Goal: Task Accomplishment & Management: Manage account settings

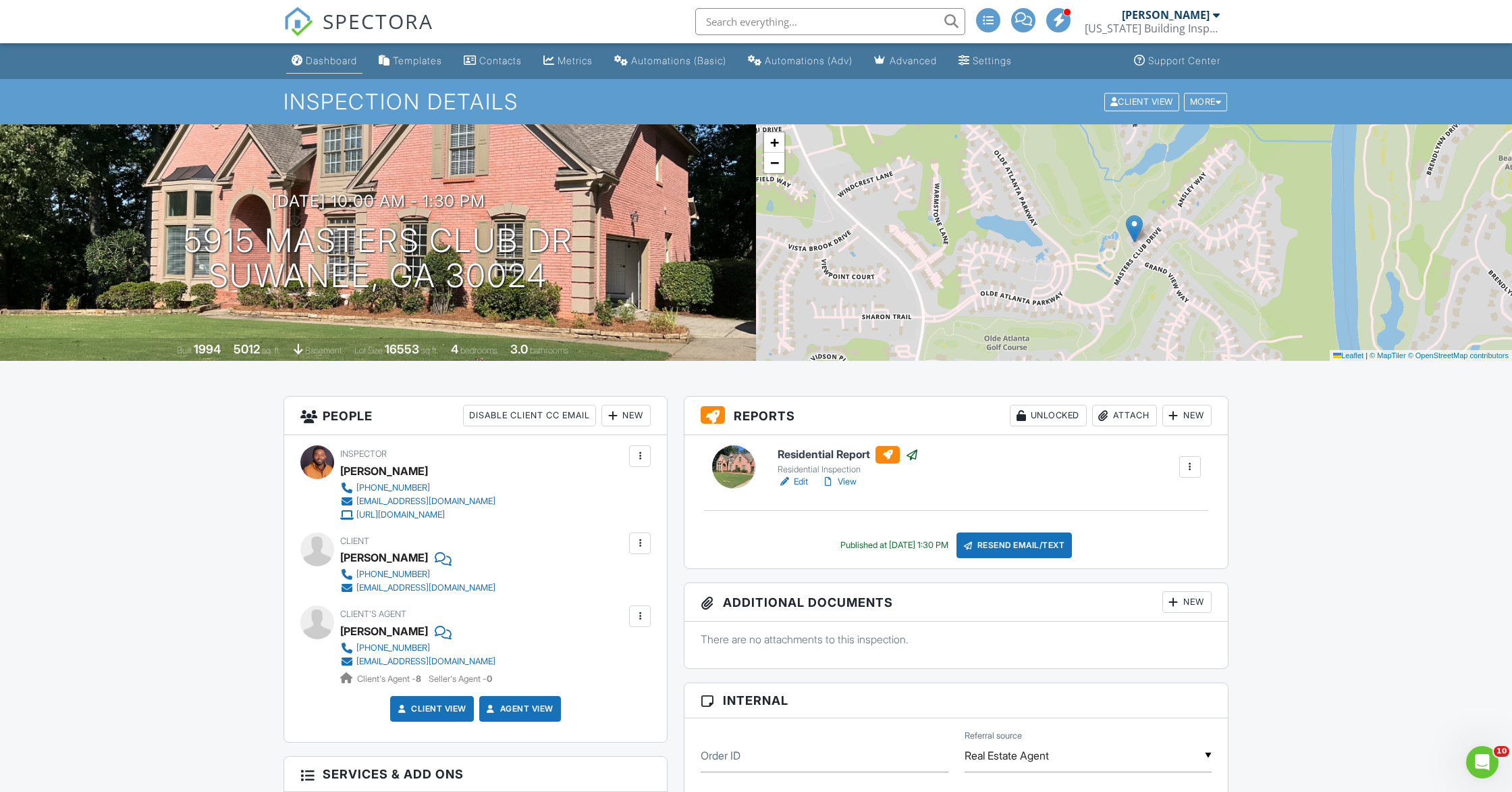
click at [324, 63] on div "Dashboard" at bounding box center [331, 60] width 52 height 11
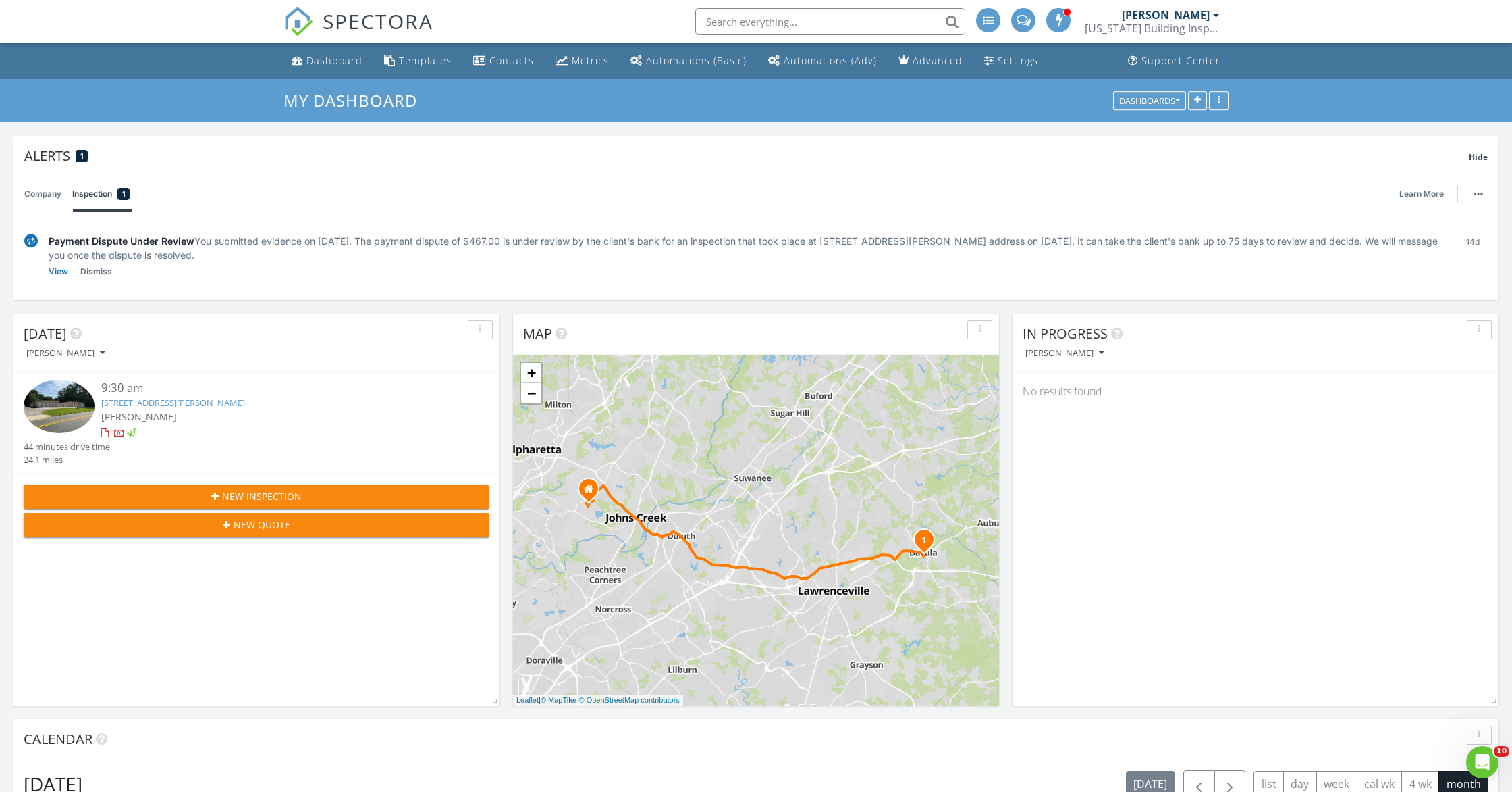
scroll to position [2, 0]
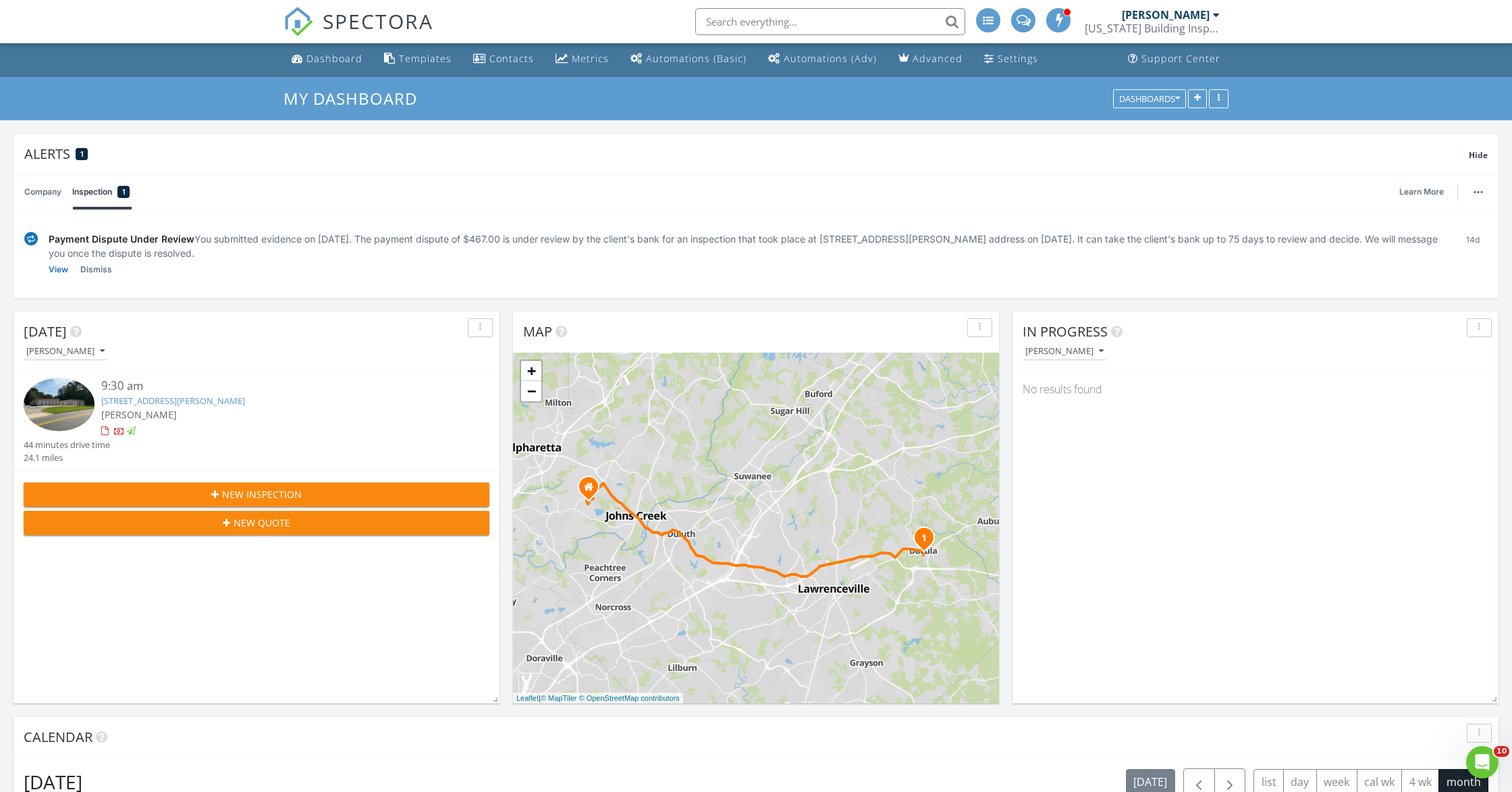
click at [30, 193] on link "Company" at bounding box center [43, 192] width 37 height 35
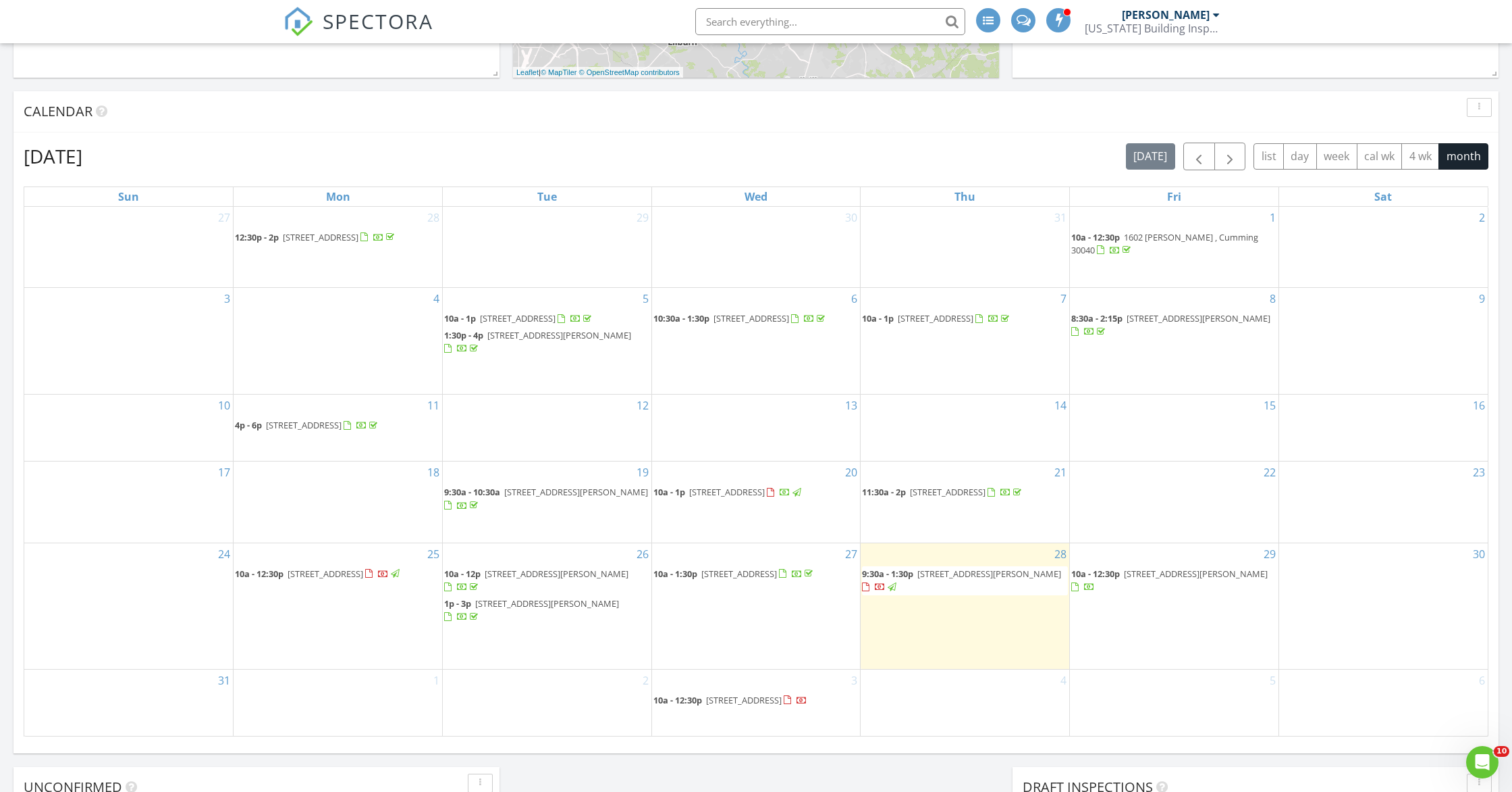
scroll to position [716, 0]
click at [1227, 156] on span "button" at bounding box center [1230, 156] width 16 height 16
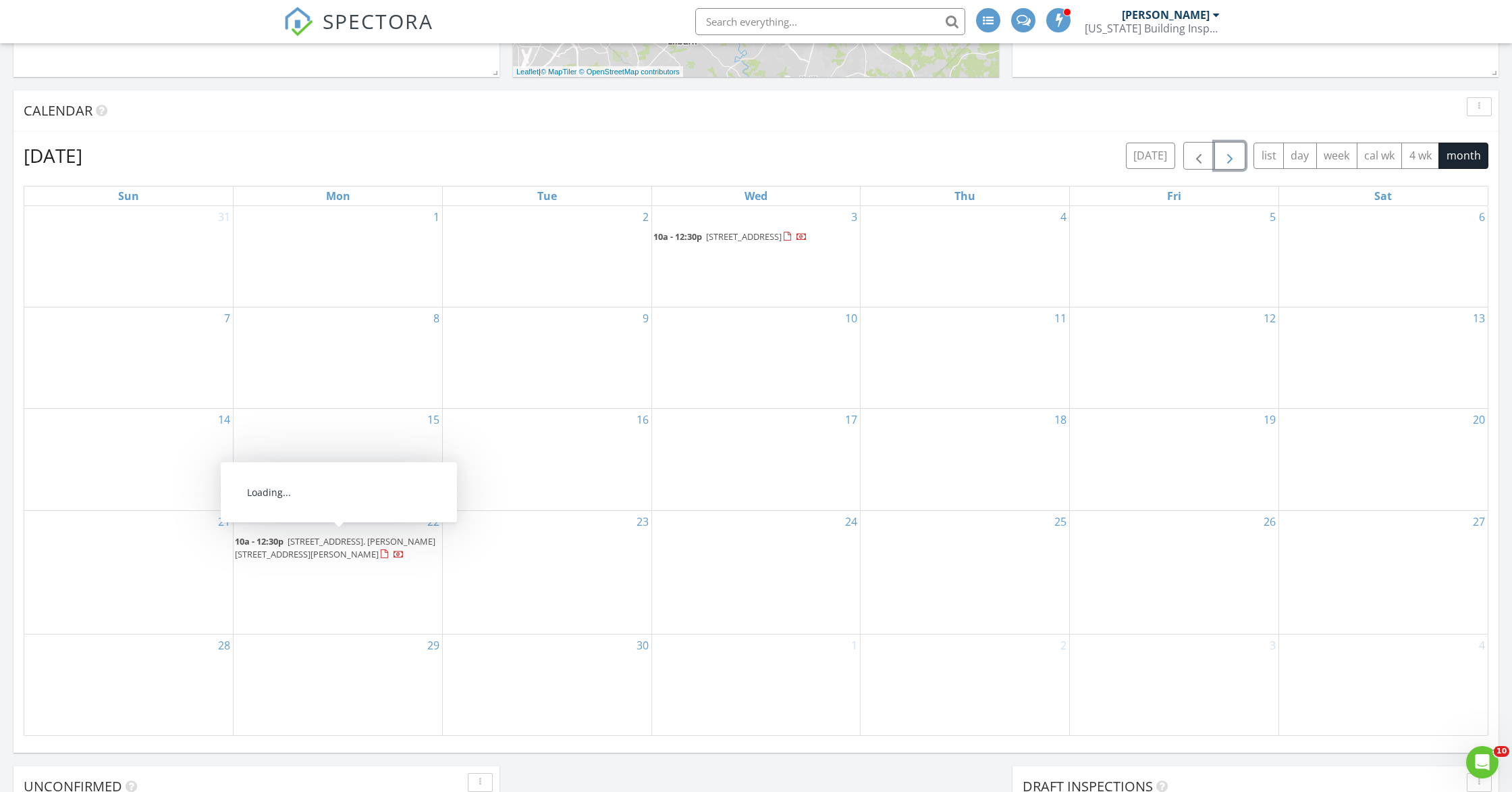
click at [306, 544] on span "6119 Wayburn Street. Chandler Run Townhouse Lot 186., Tucker 30084" at bounding box center [336, 547] width 201 height 25
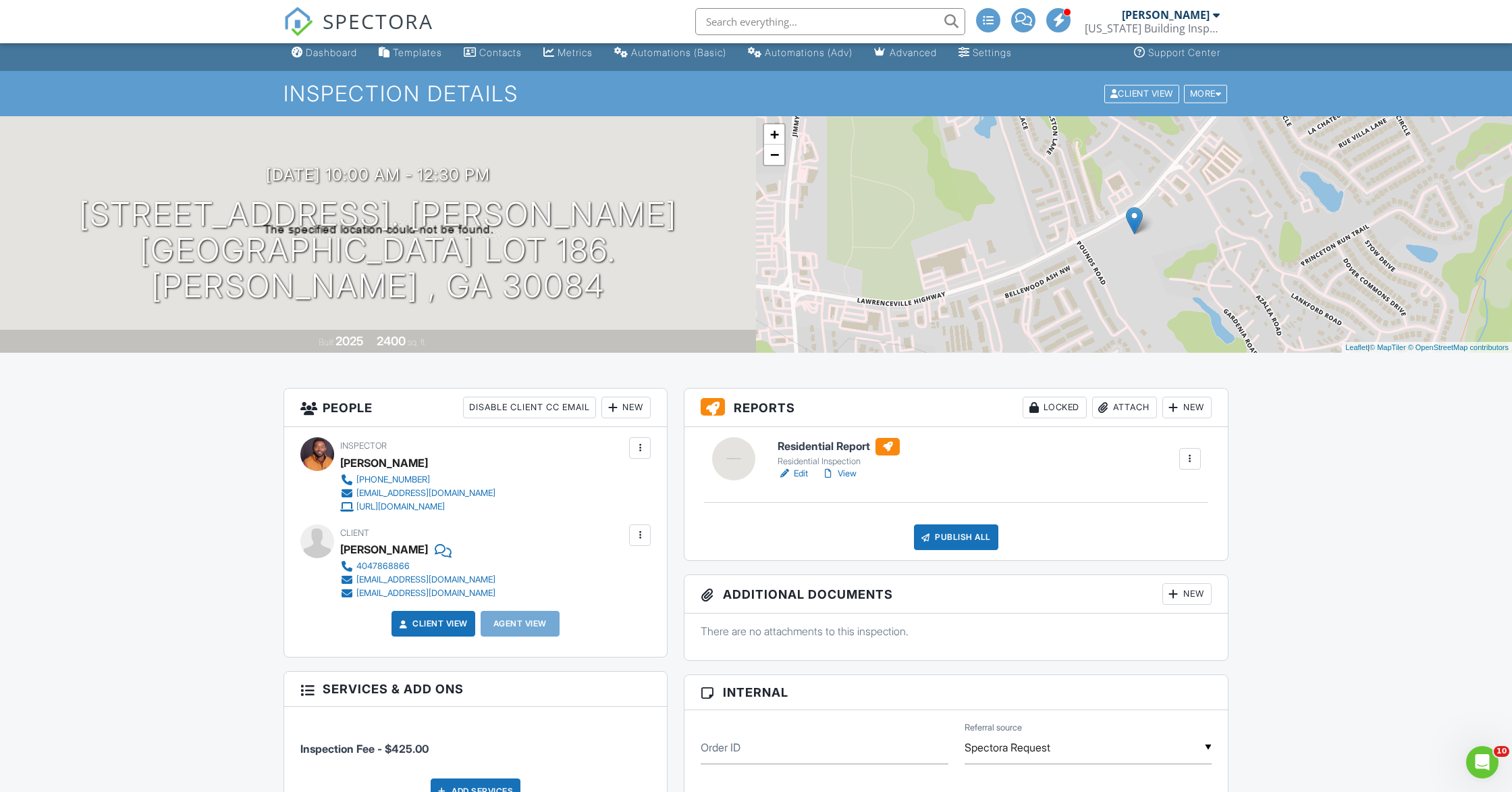
scroll to position [10, 0]
